Goal: Task Accomplishment & Management: Manage account settings

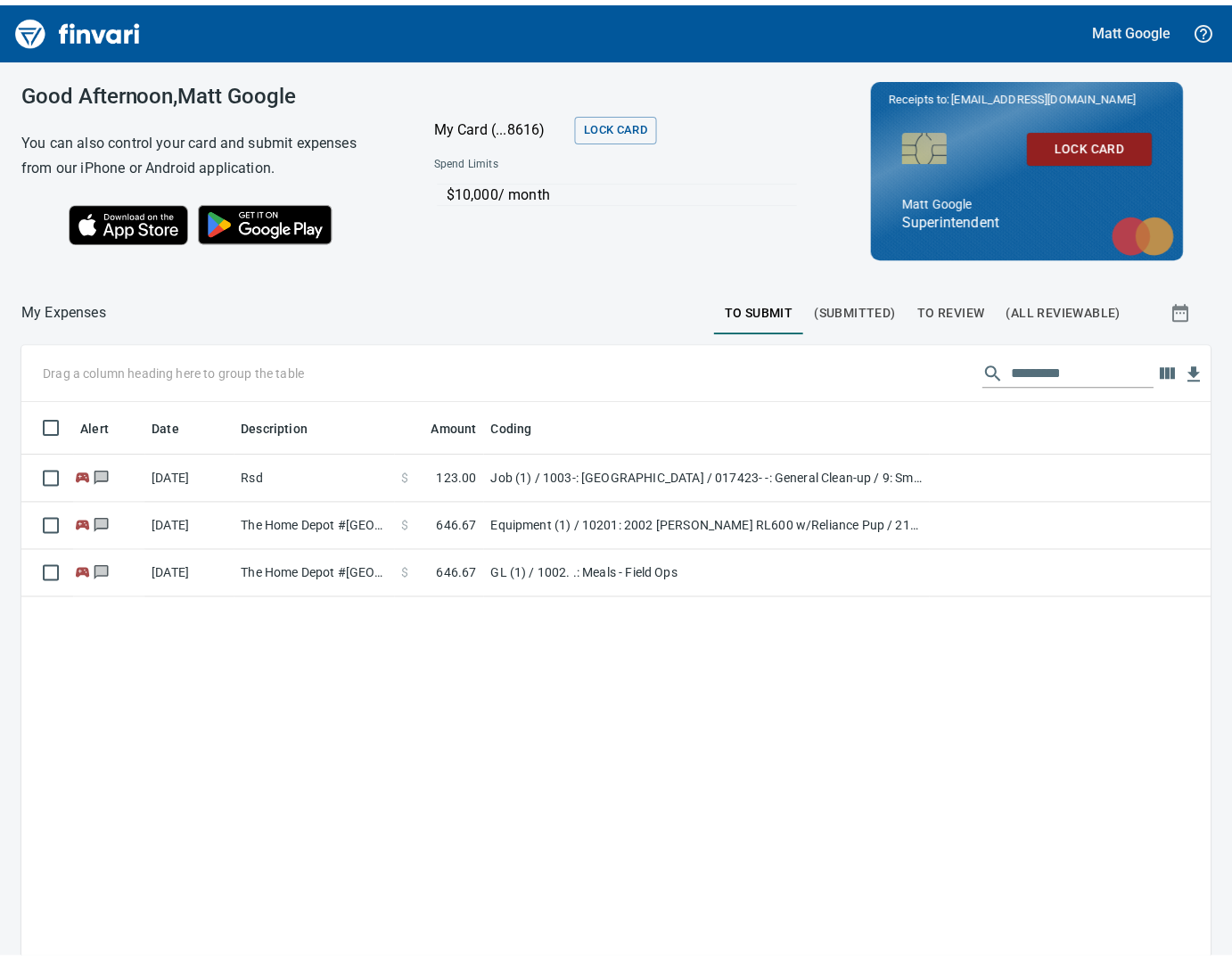
scroll to position [764, 1189]
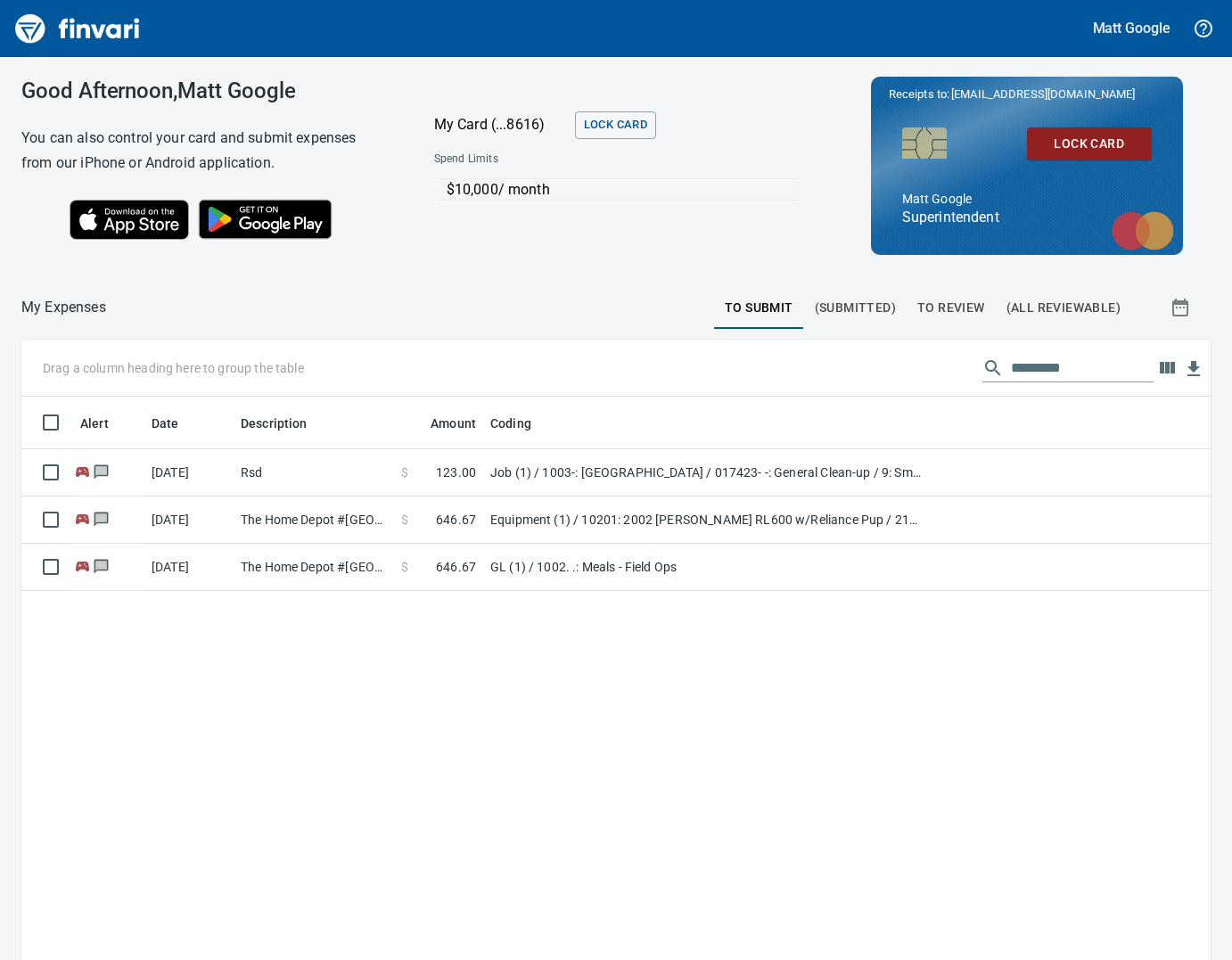
scroll to position [764, 1189]
click at [1117, 43] on div "Matt Google" at bounding box center [616, 28] width 1232 height 57
click at [1127, 28] on h5 "Matt Google" at bounding box center [1131, 28] width 78 height 19
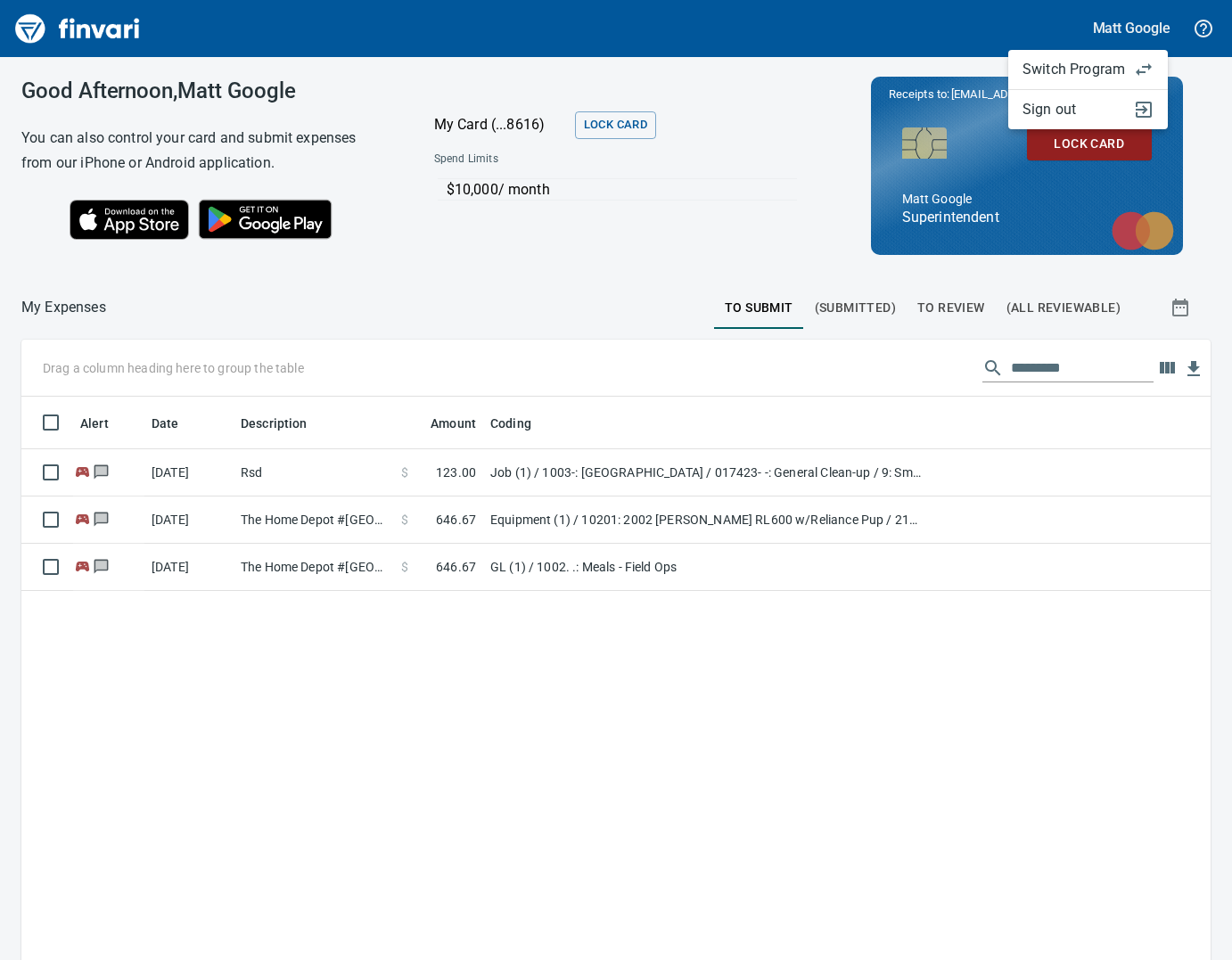
click at [1076, 108] on span "Sign out" at bounding box center [1073, 109] width 102 height 21
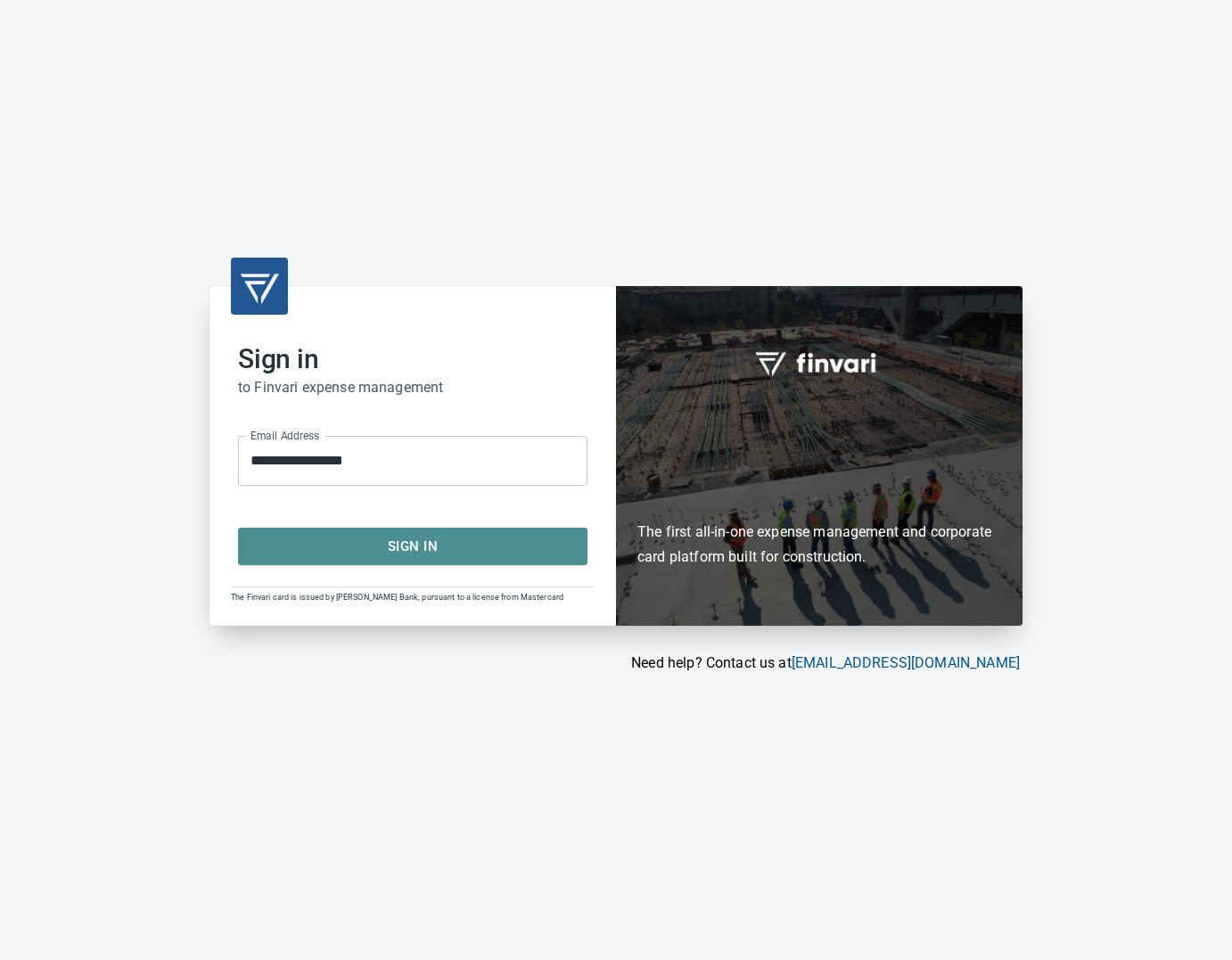
click at [469, 555] on span "Sign In" at bounding box center [412, 546] width 310 height 23
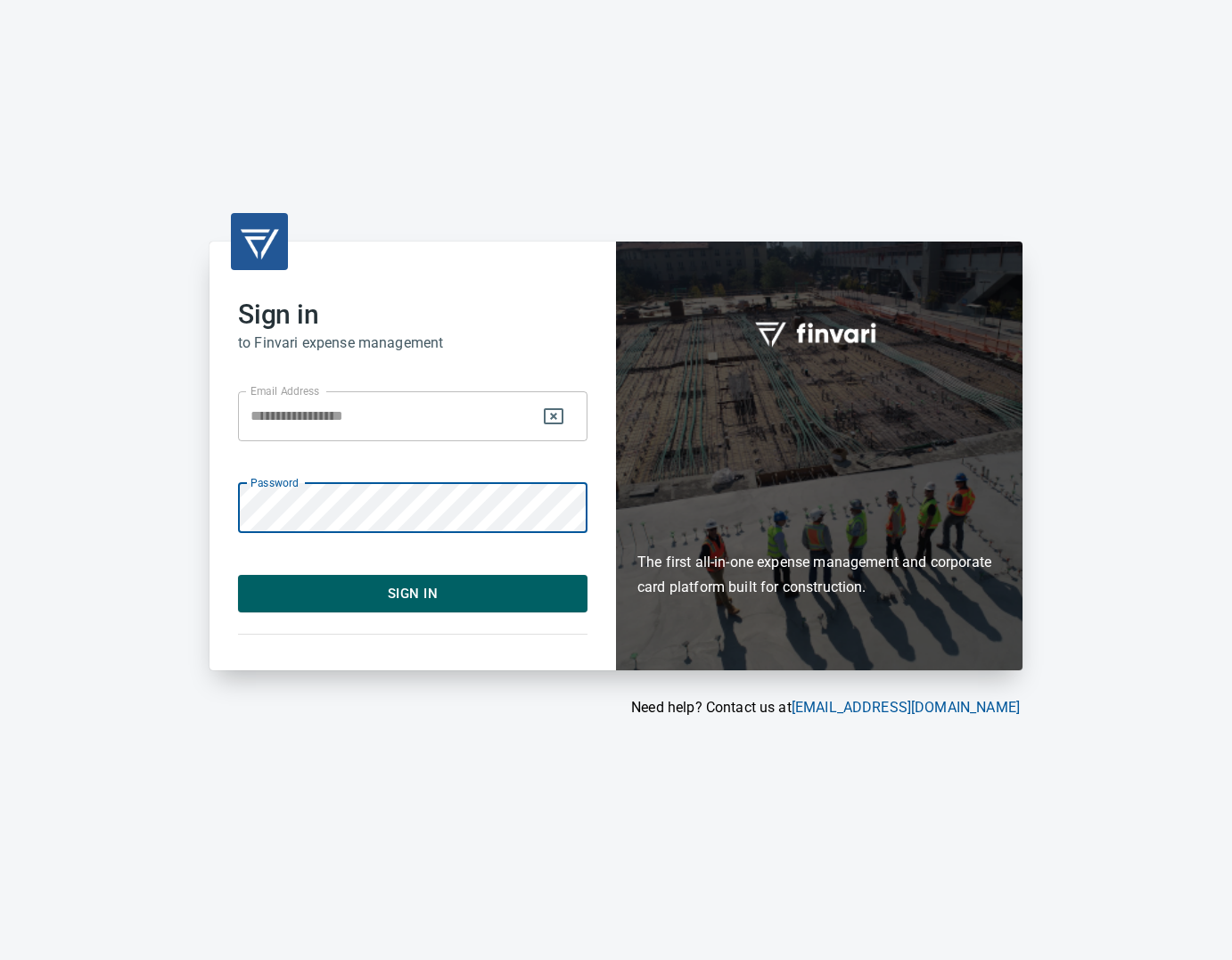
click at [496, 598] on span "Sign In" at bounding box center [412, 593] width 310 height 23
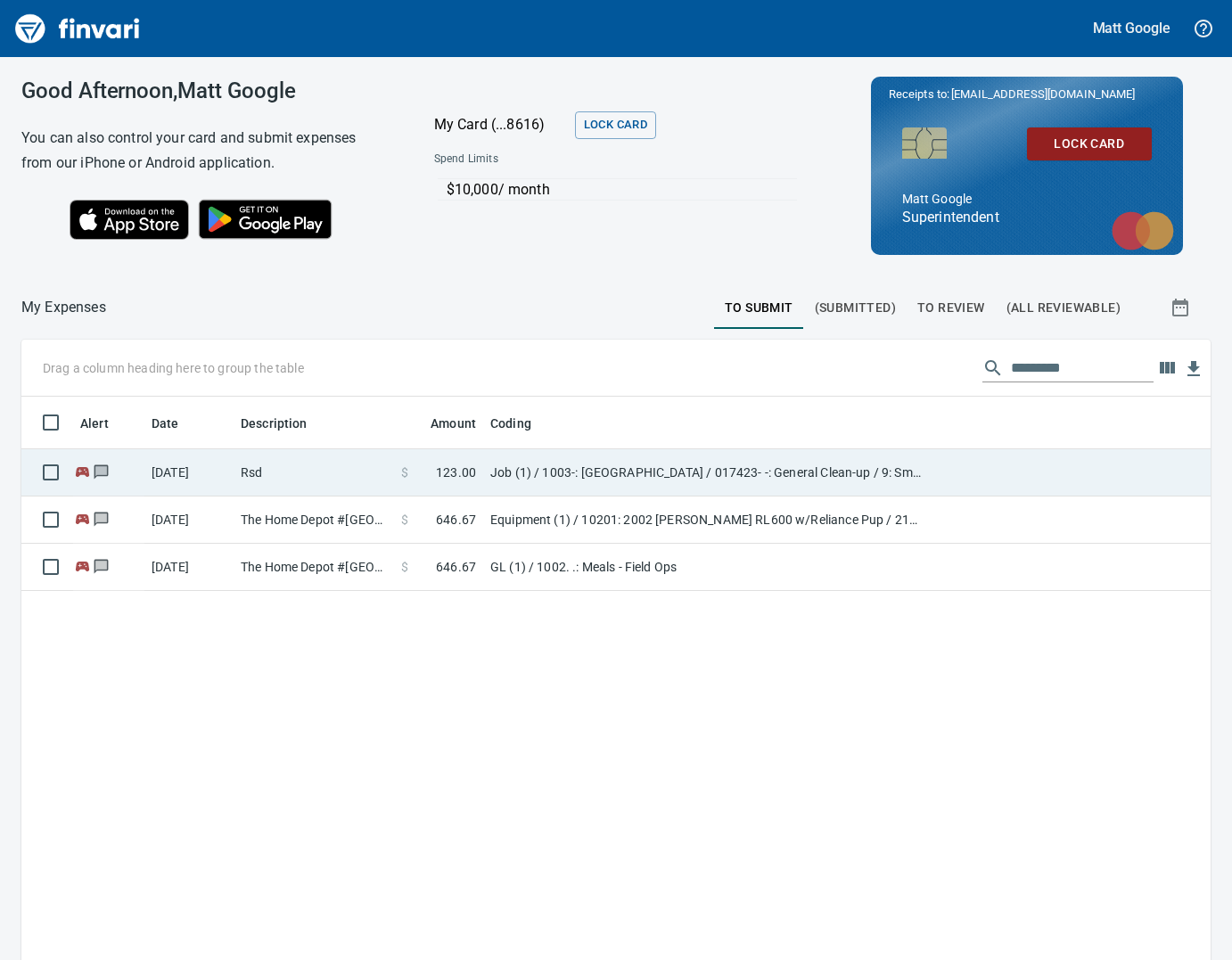
scroll to position [2, 2]
click at [637, 484] on td "Job (1) / 1003-: [GEOGRAPHIC_DATA] / 017423- -: General Clean-up / 9: Small Too…" at bounding box center [705, 473] width 445 height 47
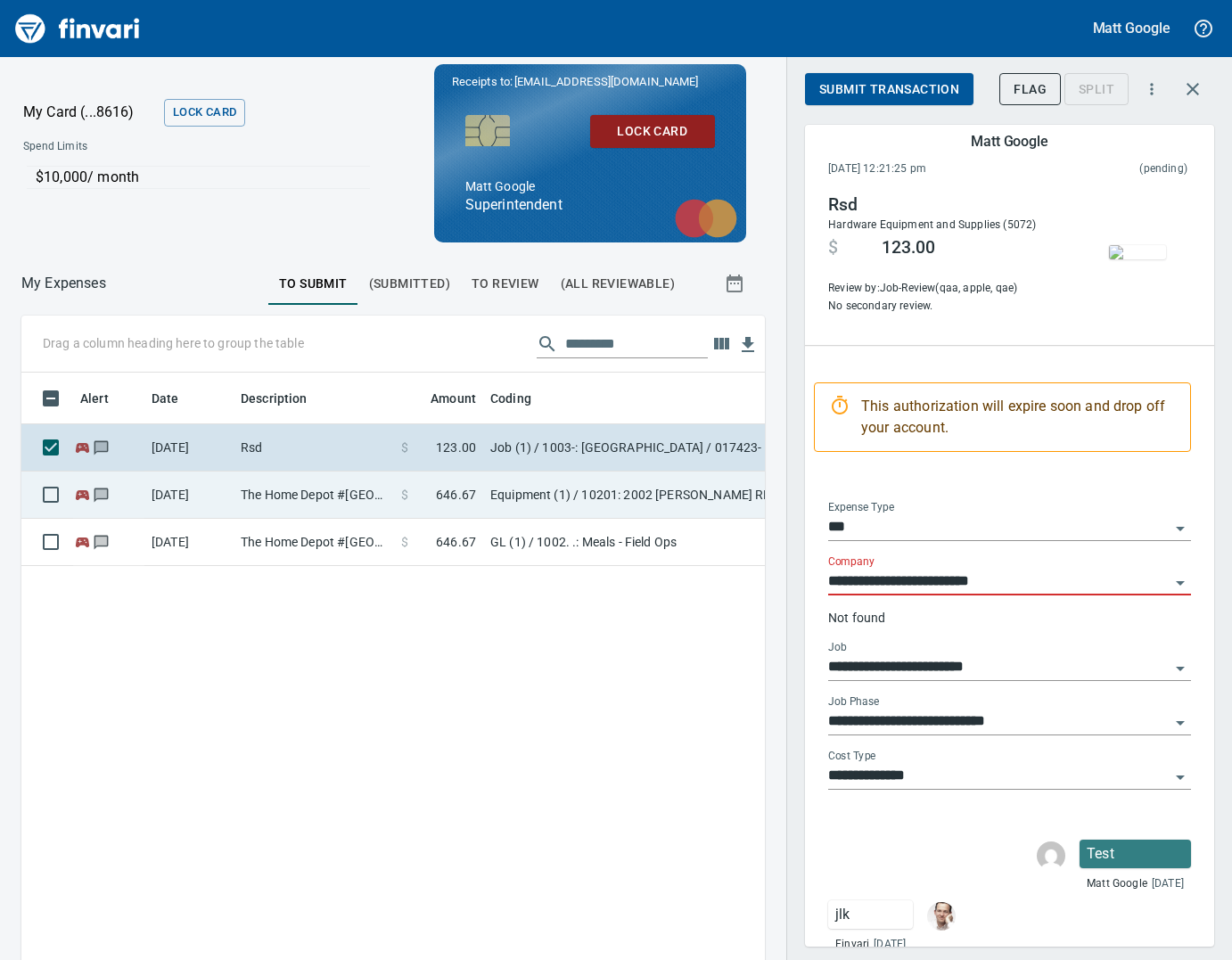
scroll to position [2, 2]
click at [474, 506] on td "$ 646.67" at bounding box center [439, 496] width 89 height 47
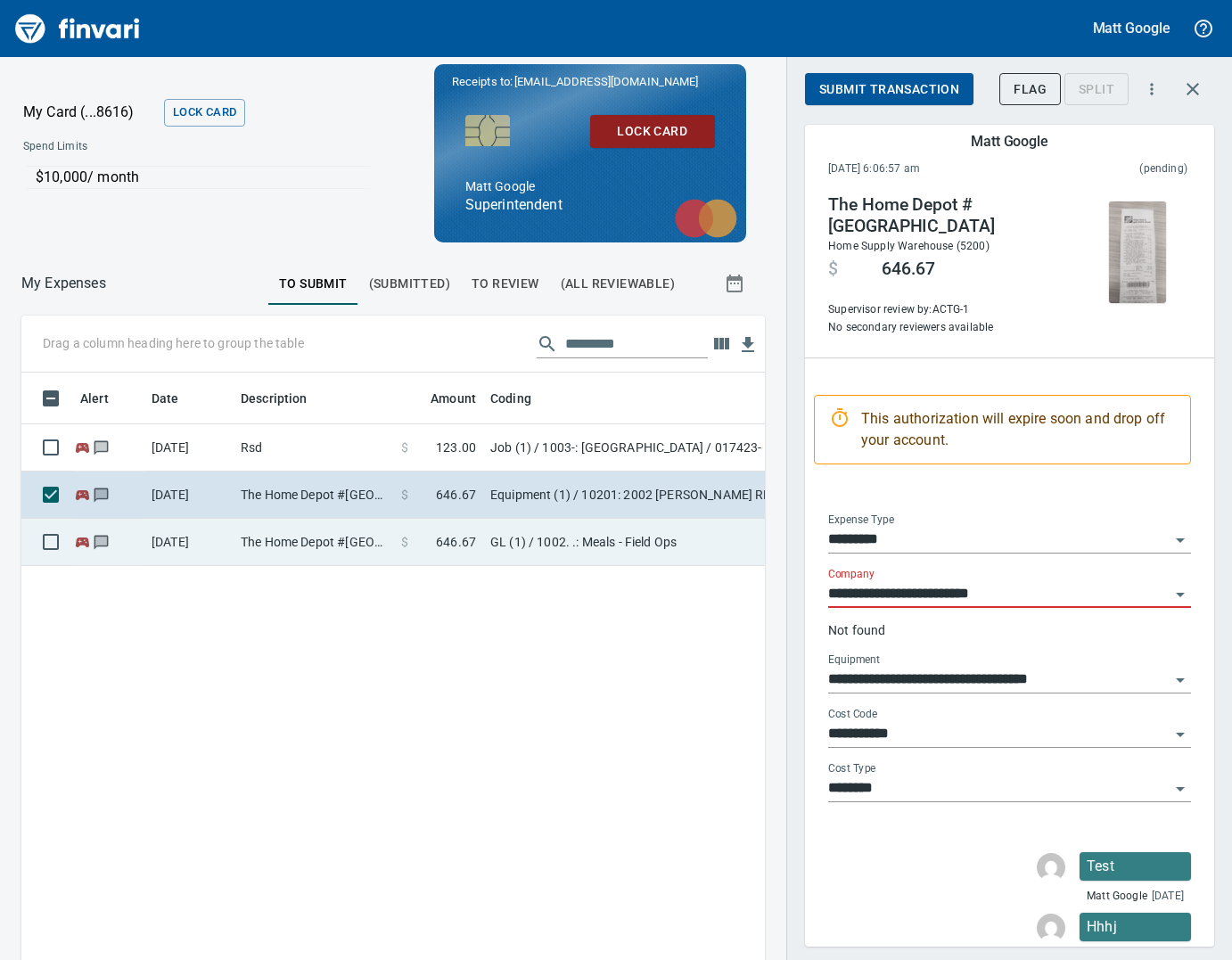
click at [484, 552] on td "GL (1) / 1002. .: Meals - Field Ops" at bounding box center [705, 542] width 445 height 47
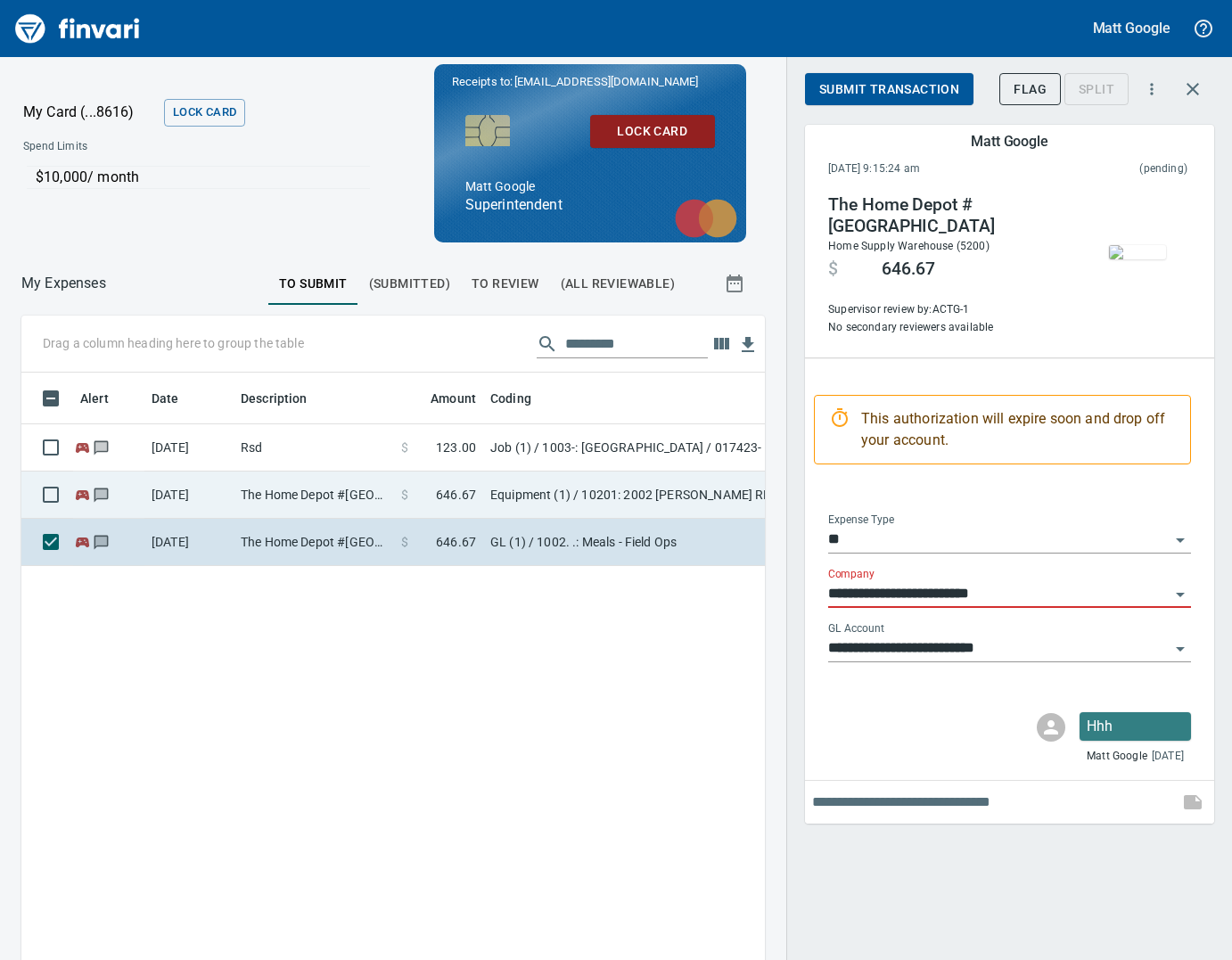
click at [502, 513] on td "Equipment (1) / 10201: 2002 [PERSON_NAME] RL600 w/Reliance Pup / 210: BRAKES / …" at bounding box center [705, 496] width 445 height 47
type input "*********"
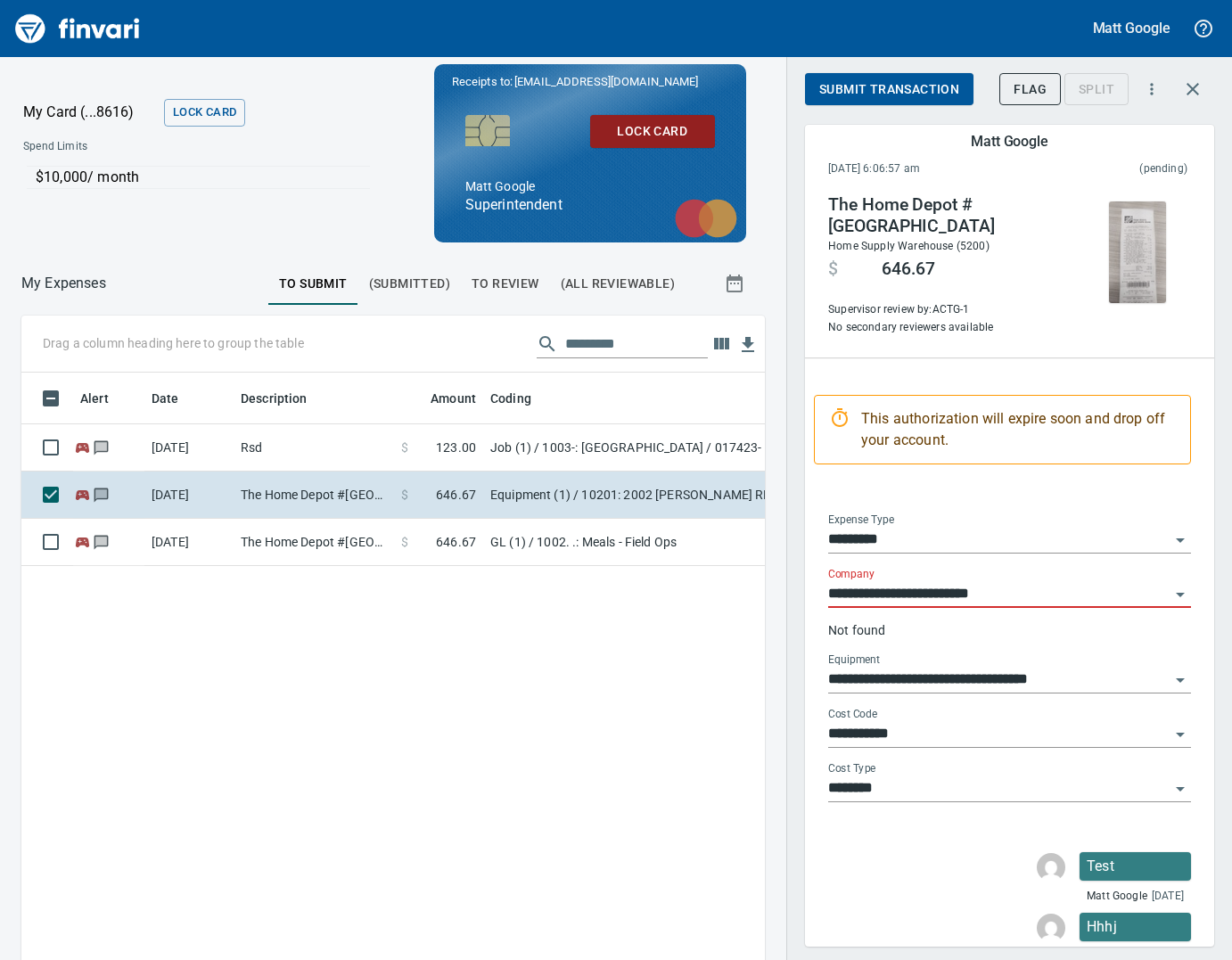
click at [643, 277] on span "(All Reviewable)" at bounding box center [617, 284] width 114 height 22
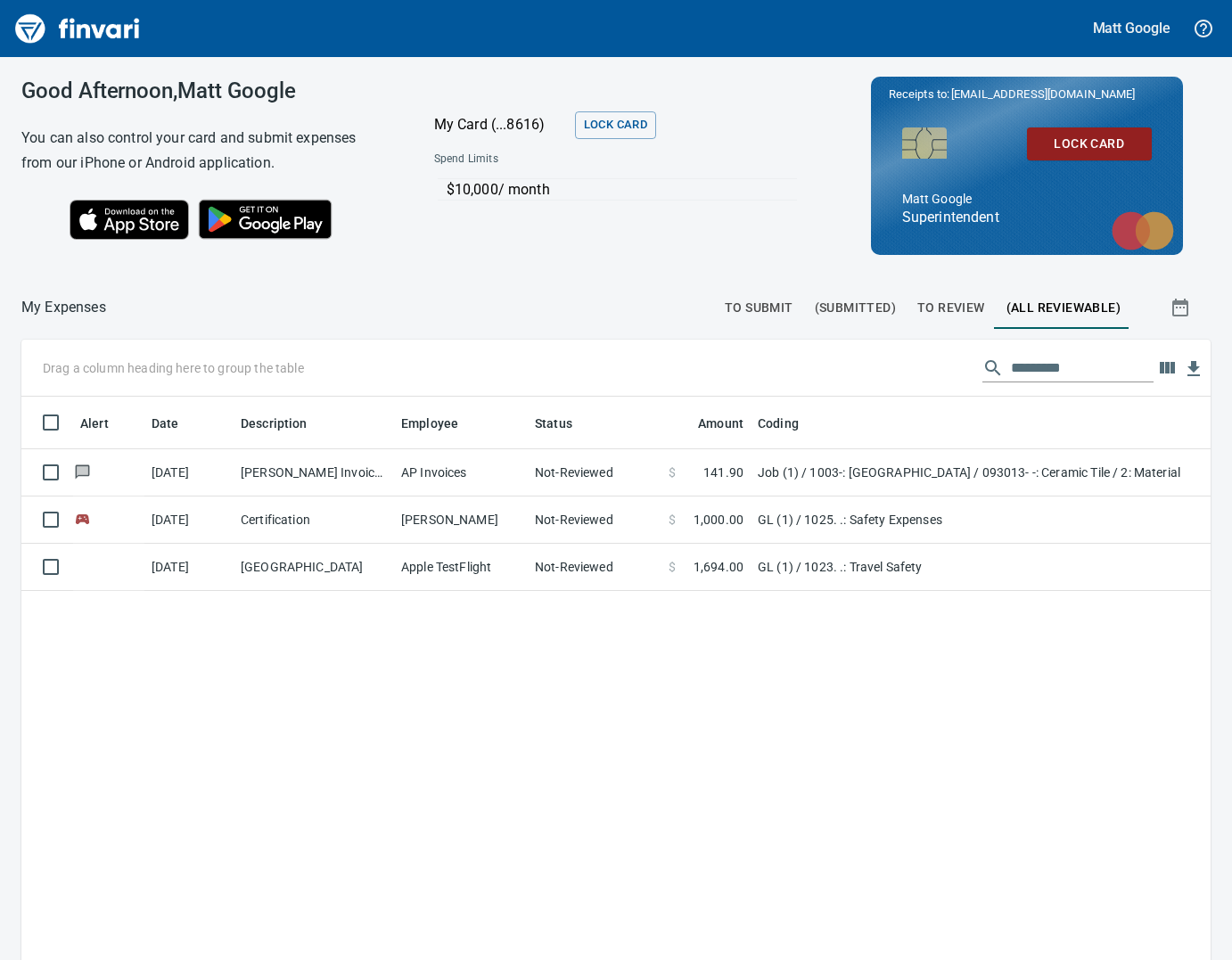
scroll to position [764, 1189]
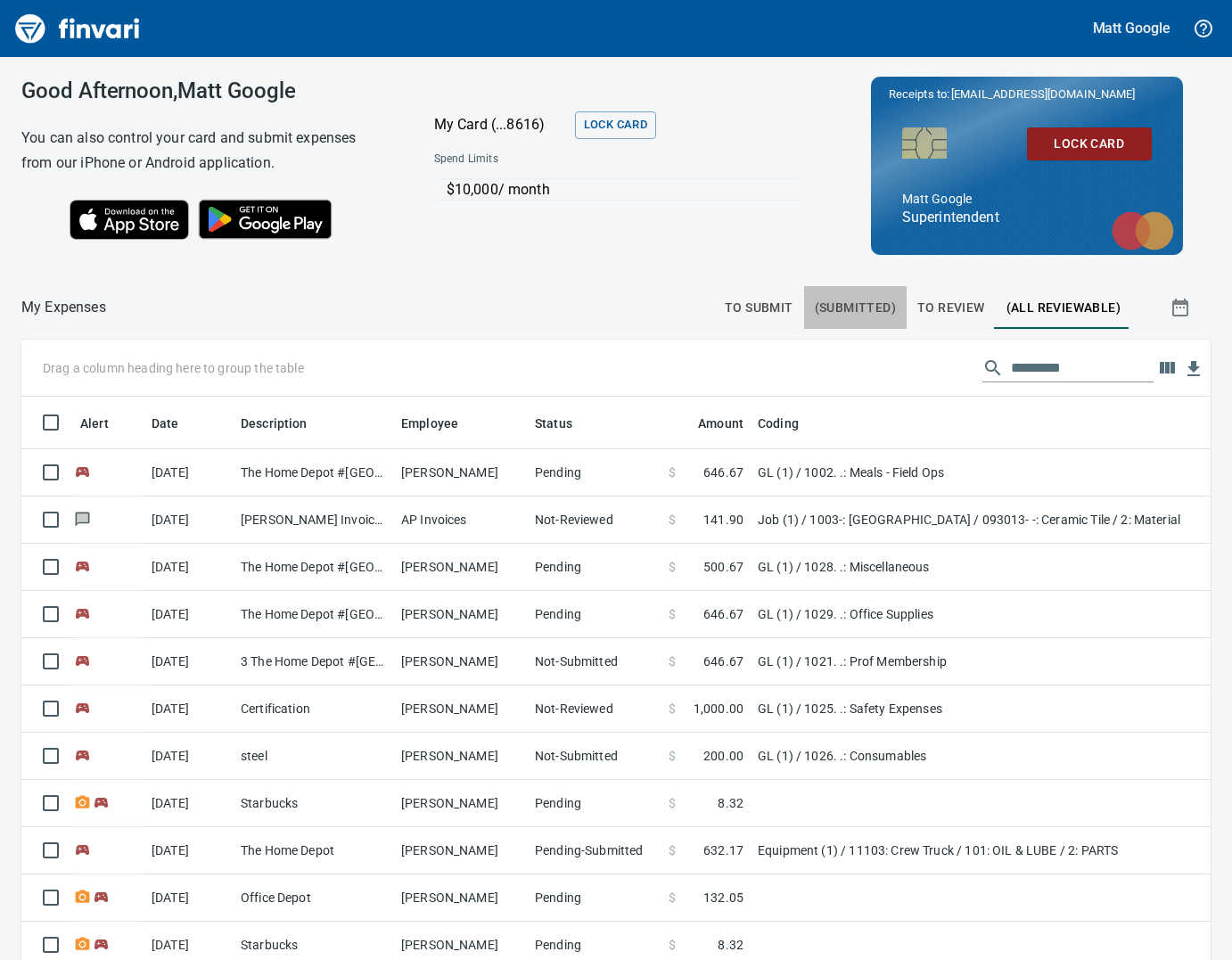
click at [815, 301] on button "(Submitted)" at bounding box center [855, 307] width 102 height 43
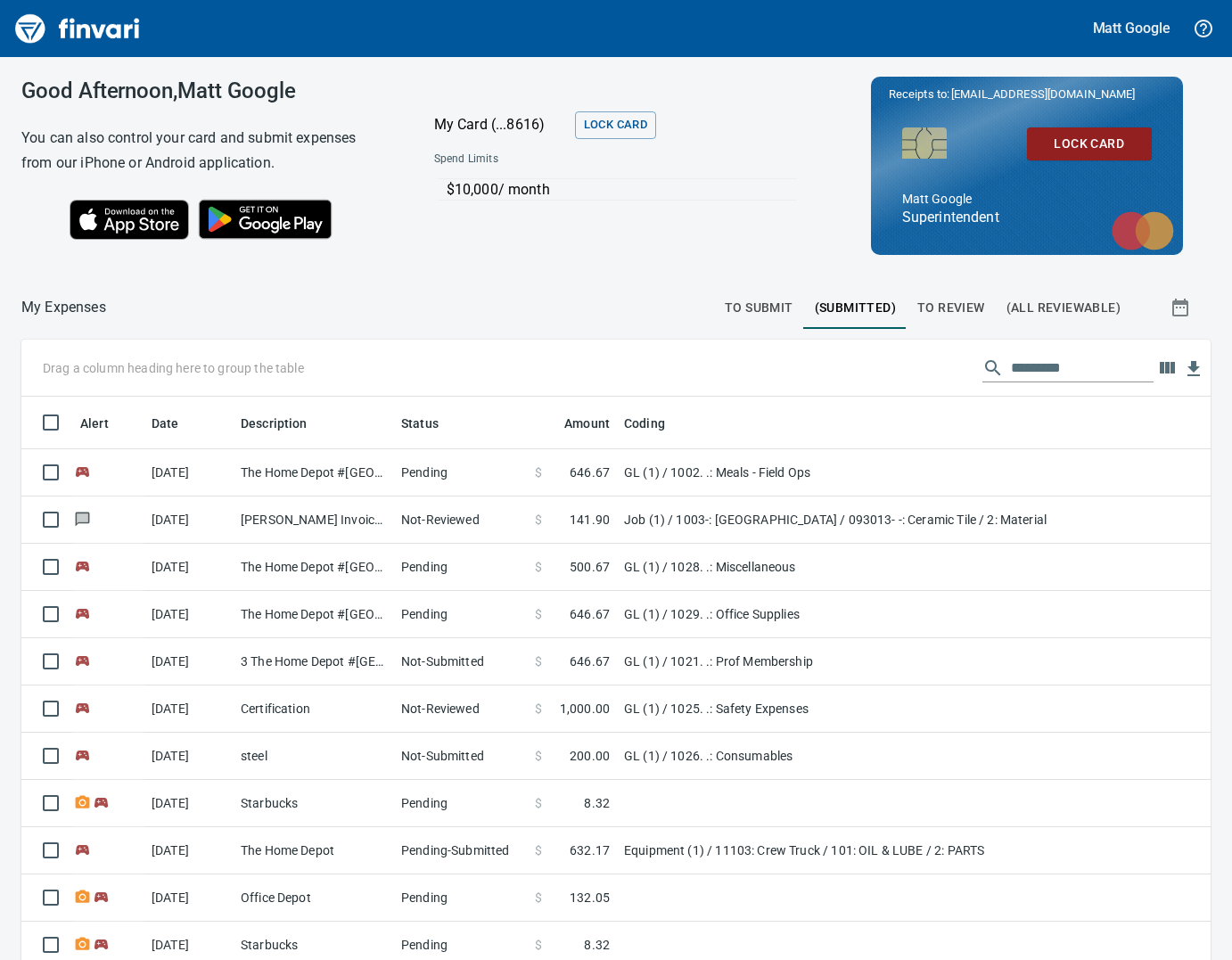
scroll to position [764, 1189]
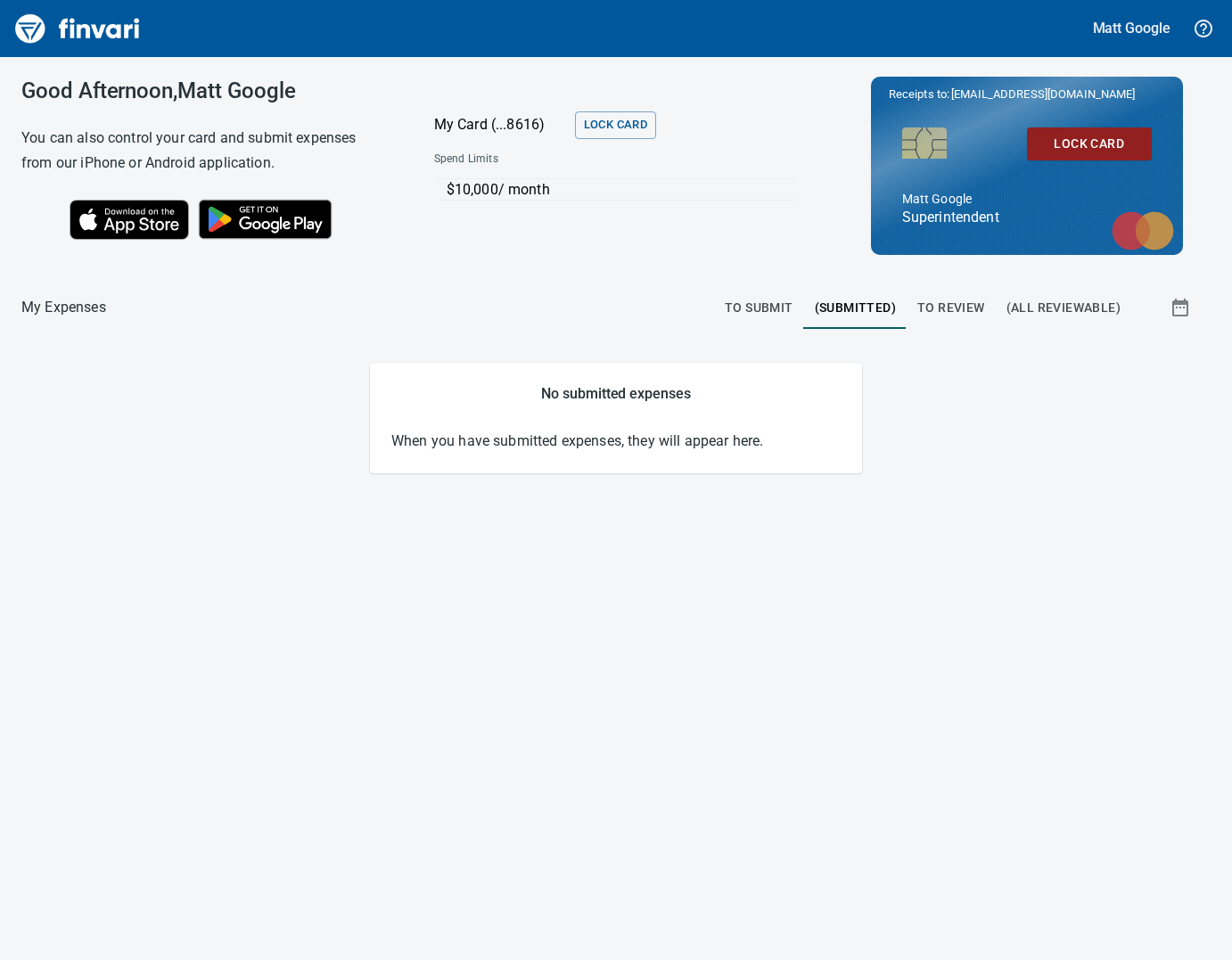
click at [946, 300] on span "To Review" at bounding box center [951, 308] width 68 height 22
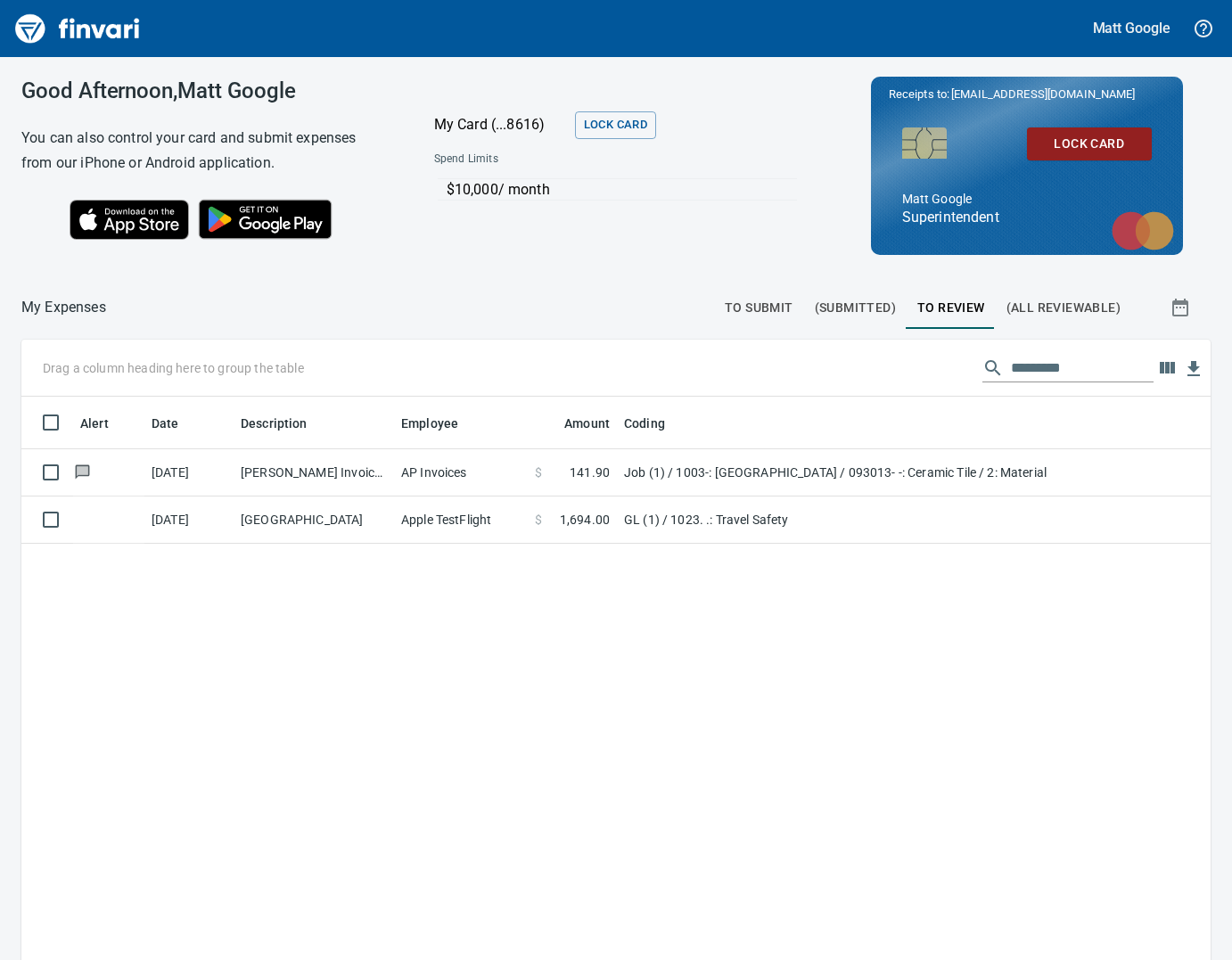
scroll to position [764, 1189]
click at [1128, 29] on h5 "Matt Google" at bounding box center [1131, 28] width 78 height 19
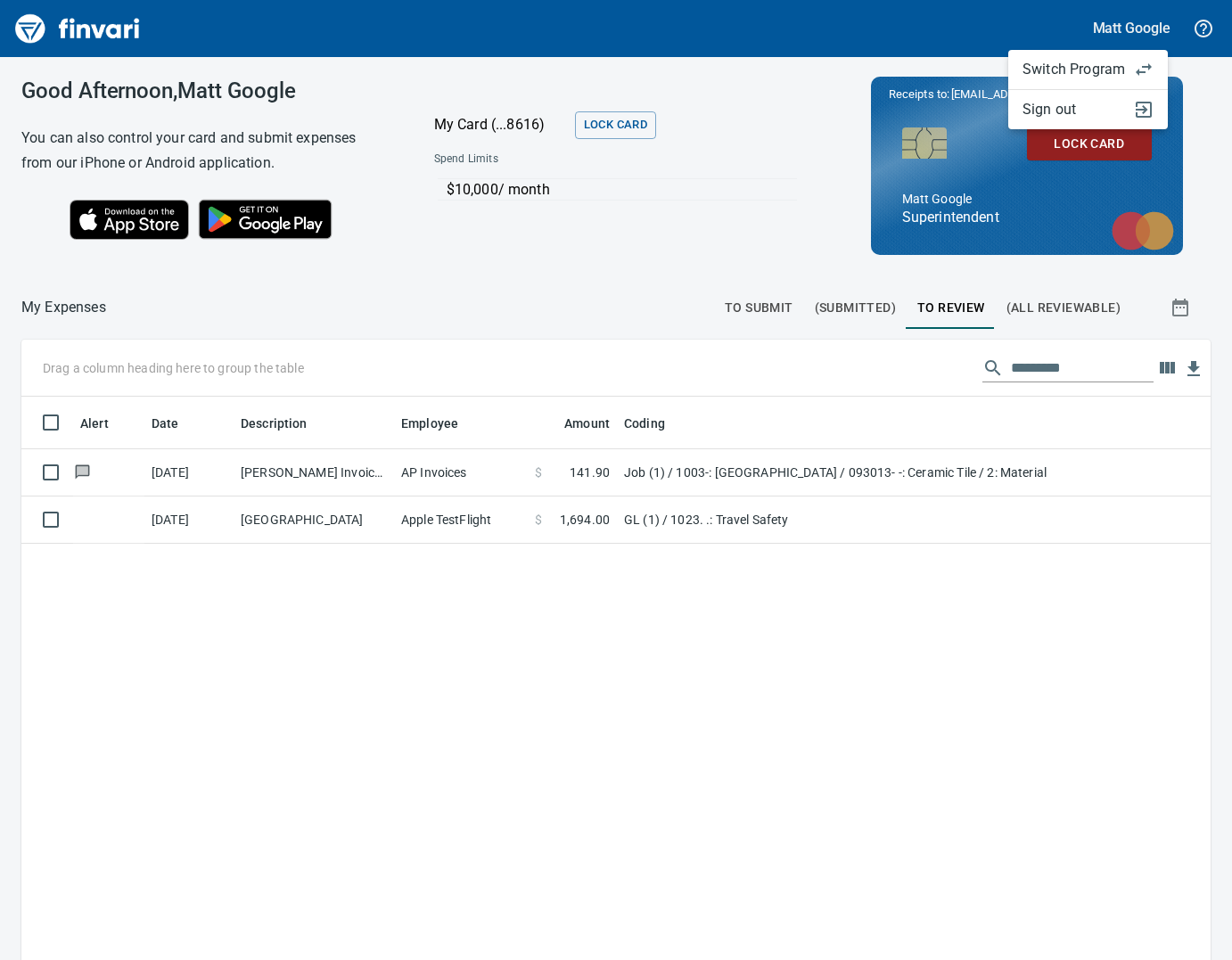
click at [894, 64] on div at bounding box center [616, 480] width 1232 height 960
